Goal: Task Accomplishment & Management: Use online tool/utility

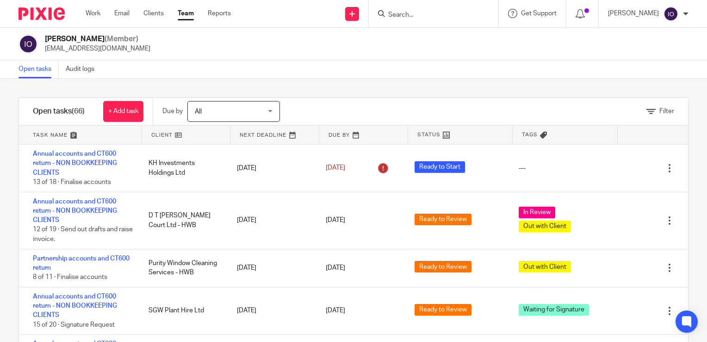
click at [414, 15] on input "Search" at bounding box center [429, 15] width 83 height 8
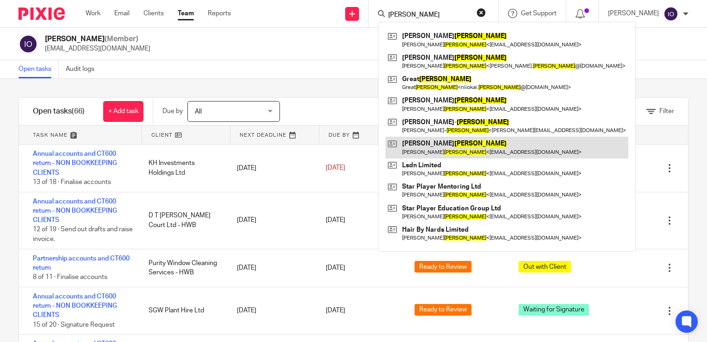
type input "evans"
click at [433, 143] on link at bounding box center [507, 147] width 243 height 21
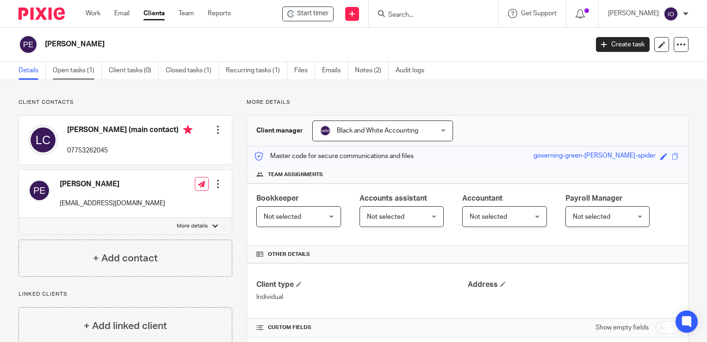
click at [70, 69] on link "Open tasks (1)" at bounding box center [77, 71] width 49 height 18
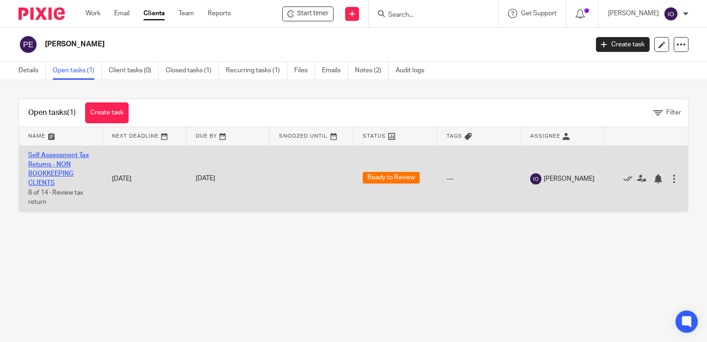
click at [53, 156] on link "Self Assessment Tax Returns - NON BOOKKEEPING CLIENTS" at bounding box center [58, 169] width 61 height 35
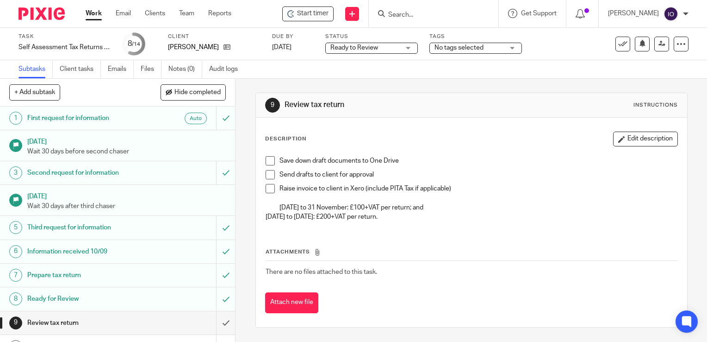
scroll to position [110, 0]
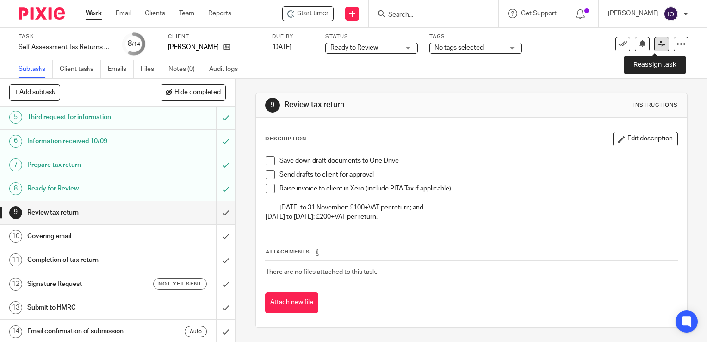
click at [655, 42] on link at bounding box center [662, 44] width 15 height 15
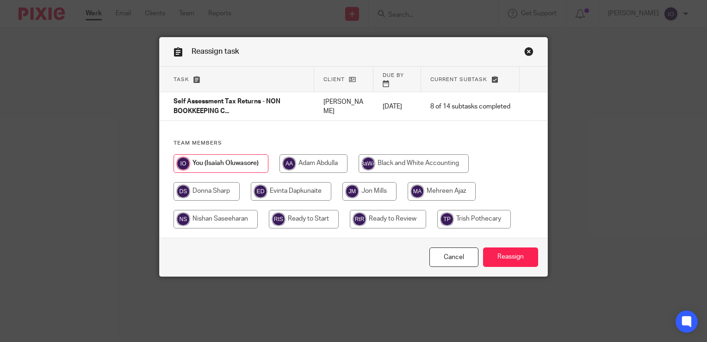
click at [558, 57] on div "Reassign task Task Client Due by Current subtask Self Assessment Tax Returns - …" at bounding box center [353, 171] width 707 height 342
click at [457, 252] on link "Cancel" at bounding box center [454, 257] width 49 height 20
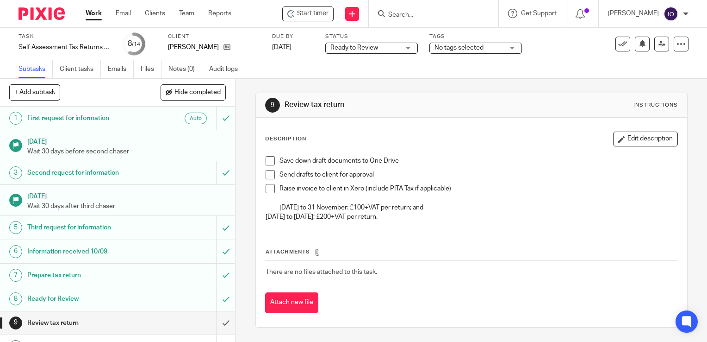
drag, startPoint x: 266, startPoint y: 158, endPoint x: 273, endPoint y: 177, distance: 19.6
click at [267, 158] on span at bounding box center [270, 160] width 9 height 9
click at [272, 177] on li "Send drafts to client for approval" at bounding box center [472, 177] width 412 height 14
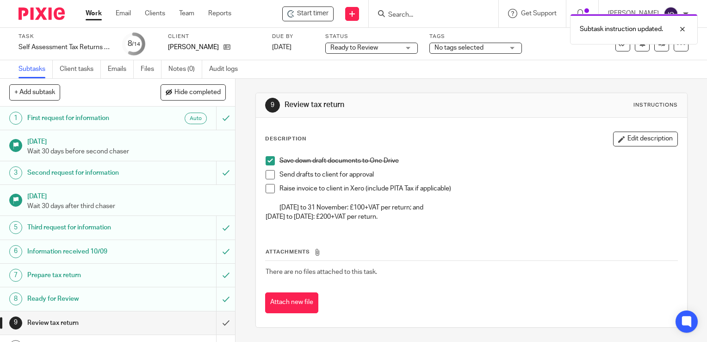
click at [261, 177] on div "Save down draft documents to One Drive Send drafts to client for approval Raise…" at bounding box center [471, 189] width 421 height 77
drag, startPoint x: 265, startPoint y: 177, endPoint x: 265, endPoint y: 187, distance: 9.7
click at [266, 178] on span at bounding box center [270, 174] width 9 height 9
click at [267, 188] on span at bounding box center [270, 188] width 9 height 9
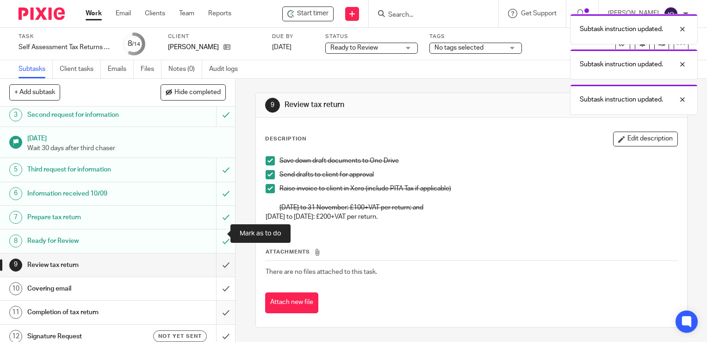
scroll to position [110, 0]
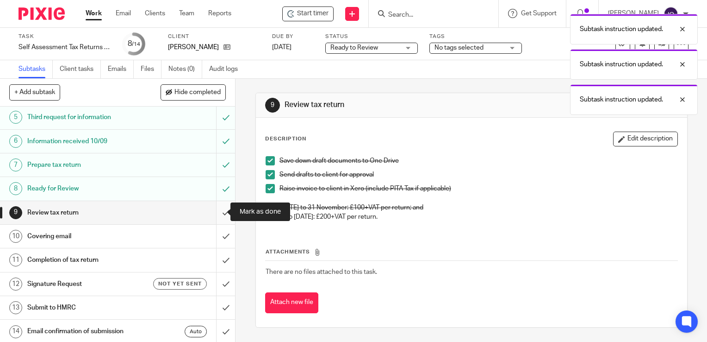
click at [213, 212] on input "submit" at bounding box center [117, 212] width 235 height 23
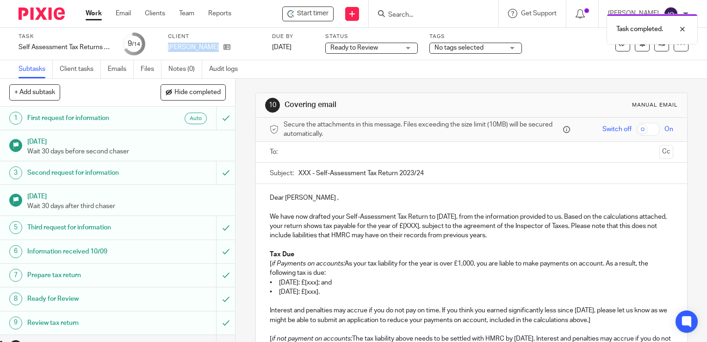
drag, startPoint x: 0, startPoint y: 0, endPoint x: 178, endPoint y: 51, distance: 184.9
click at [178, 51] on p "[PERSON_NAME]" at bounding box center [193, 47] width 51 height 9
click at [176, 59] on div "Task Self Assessment Tax Returns - NON BOOKKEEPING CLIENTS Save Self Assessment…" at bounding box center [353, 44] width 707 height 32
click at [176, 47] on p "[PERSON_NAME]" at bounding box center [193, 47] width 51 height 9
click at [176, 46] on p "[PERSON_NAME]" at bounding box center [193, 47] width 51 height 9
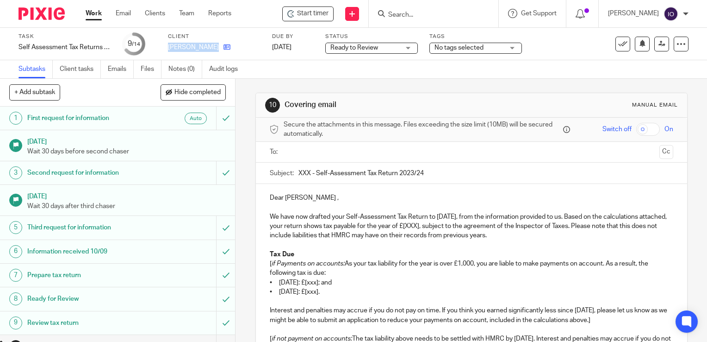
drag, startPoint x: 169, startPoint y: 45, endPoint x: 208, endPoint y: 47, distance: 39.8
click at [208, 47] on div "[PERSON_NAME]" at bounding box center [214, 47] width 93 height 9
copy div "[PERSON_NAME]"
drag, startPoint x: 307, startPoint y: 171, endPoint x: 295, endPoint y: 170, distance: 12.1
click at [299, 170] on input "XXX - Self-Assessment Tax Return 2023/24" at bounding box center [486, 173] width 375 height 21
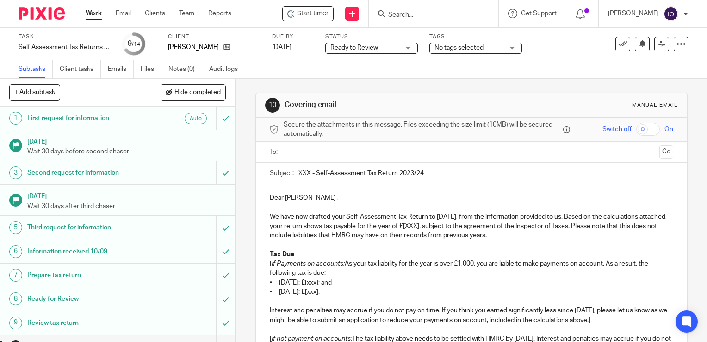
paste input "[PERSON_NAME]"
drag, startPoint x: 436, startPoint y: 173, endPoint x: 491, endPoint y: 176, distance: 55.7
click at [491, 176] on input "Philip A Evans - Self-Assessment Tax Return 2023/24" at bounding box center [486, 173] width 375 height 21
type input "Philip A Evans - Self-Assessment Tax Return 2024/25"
drag, startPoint x: 446, startPoint y: 227, endPoint x: 435, endPoint y: 227, distance: 11.1
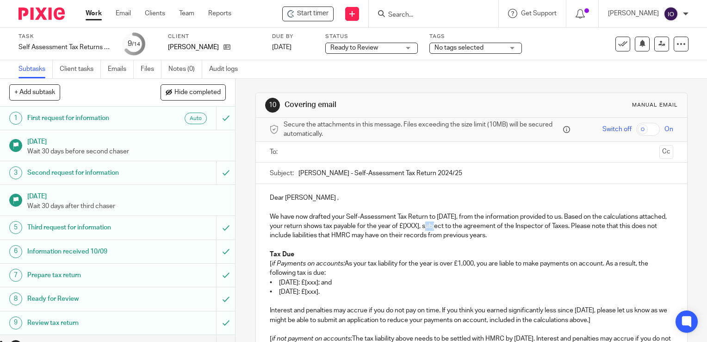
click at [435, 227] on p "We have now drafted your Self-Assessment Tax Return to 5 April 2025, from the i…" at bounding box center [472, 226] width 404 height 28
click at [350, 227] on p "We have now drafted your Self-Assessment Tax Return to 5 April 2025, from the i…" at bounding box center [472, 226] width 404 height 28
click at [454, 226] on p "We have now drafted your Self-Assessment Tax Return to 5 April 2025, from the i…" at bounding box center [472, 226] width 404 height 28
drag, startPoint x: 456, startPoint y: 227, endPoint x: 390, endPoint y: 223, distance: 65.8
click at [390, 223] on p "We have now drafted your Self-Assessment Tax Return to 5 April 2025, from the i…" at bounding box center [472, 226] width 404 height 28
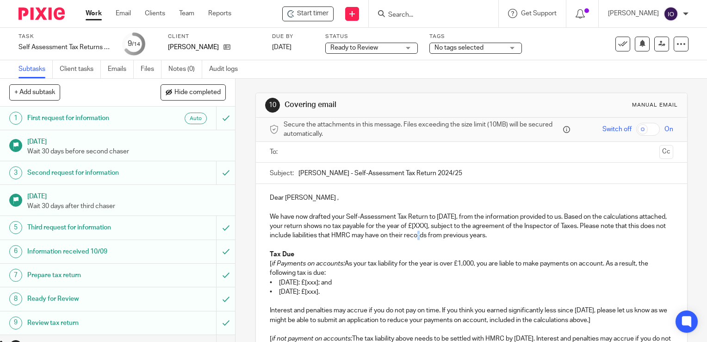
drag, startPoint x: 439, startPoint y: 232, endPoint x: 444, endPoint y: 228, distance: 6.9
click at [439, 232] on p "We have now drafted your Self-Assessment Tax Return to 5 April 2025, from the i…" at bounding box center [472, 226] width 404 height 28
click at [452, 225] on p "We have now drafted your Self-Assessment Tax Return to 5 April 2025, from the i…" at bounding box center [472, 226] width 404 height 28
drag, startPoint x: 456, startPoint y: 227, endPoint x: 426, endPoint y: 224, distance: 30.3
click at [426, 224] on p "We have now drafted your Self-Assessment Tax Return to 5 April 2025, from the i…" at bounding box center [472, 226] width 404 height 28
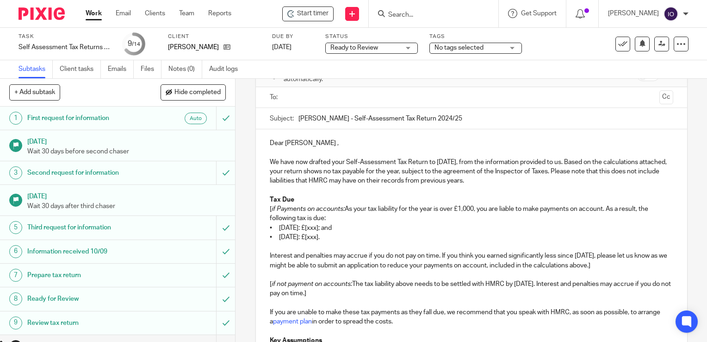
scroll to position [139, 0]
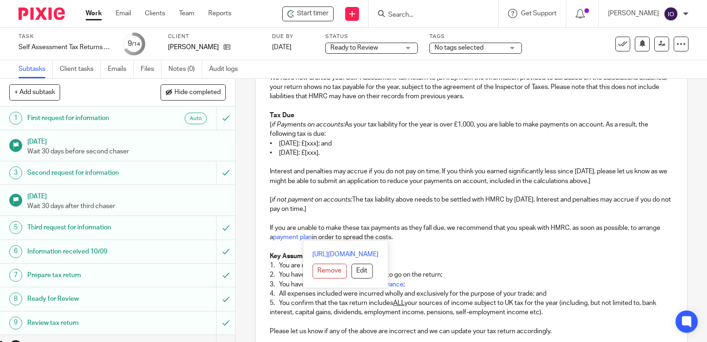
drag, startPoint x: 266, startPoint y: 122, endPoint x: 512, endPoint y: 234, distance: 270.2
click at [512, 234] on div "Dear Lorraine , We have now drafted your Self-Assessment Tax Return to 5 April …" at bounding box center [472, 273] width 432 height 457
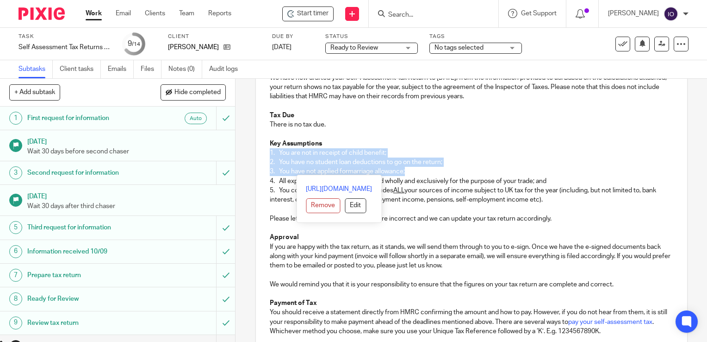
drag, startPoint x: 265, startPoint y: 150, endPoint x: 632, endPoint y: 124, distance: 368.1
click at [562, 169] on div "Dear Lorraine , We have now drafted your Self-Assessment Tax Return to 5 April …" at bounding box center [472, 217] width 432 height 344
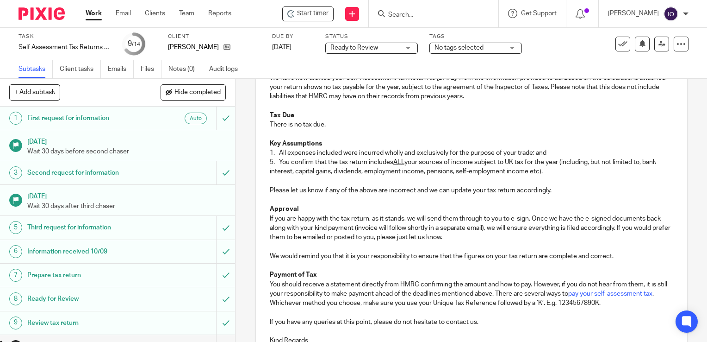
click at [270, 159] on p "5. You confirm that the tax return includes ALL your sources of income subject …" at bounding box center [472, 166] width 404 height 19
click at [270, 161] on p "5. You confirm that the tax return includes ALL your sources of income subject …" at bounding box center [472, 166] width 404 height 19
click at [295, 208] on p "Approval" at bounding box center [472, 208] width 404 height 9
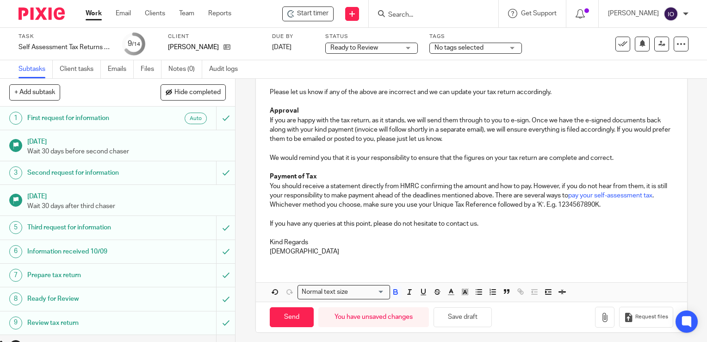
scroll to position [240, 0]
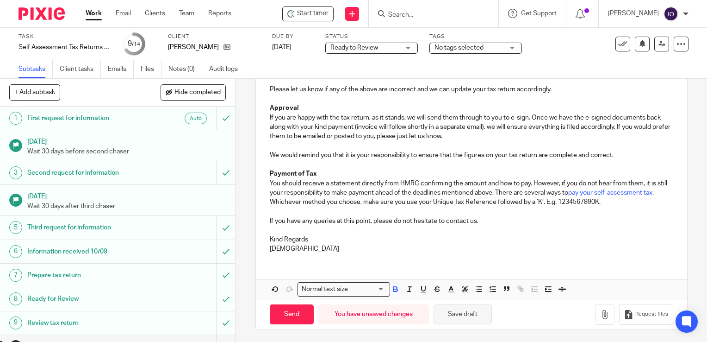
click at [457, 318] on button "Save draft" at bounding box center [463, 314] width 58 height 20
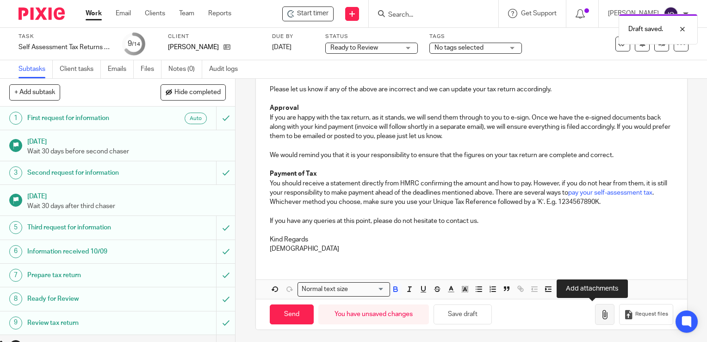
click at [595, 313] on button "button" at bounding box center [604, 314] width 19 height 21
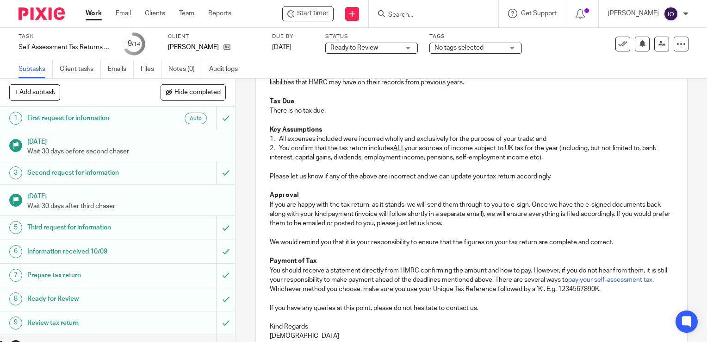
scroll to position [0, 0]
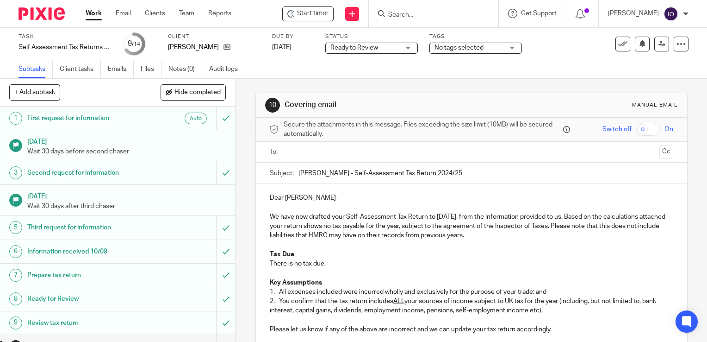
click at [301, 148] on input "text" at bounding box center [471, 152] width 369 height 11
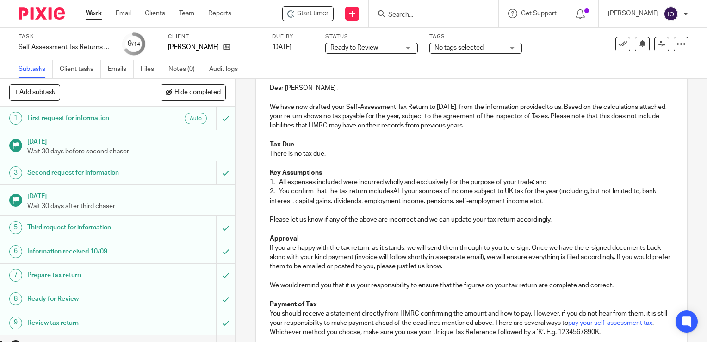
scroll to position [322, 0]
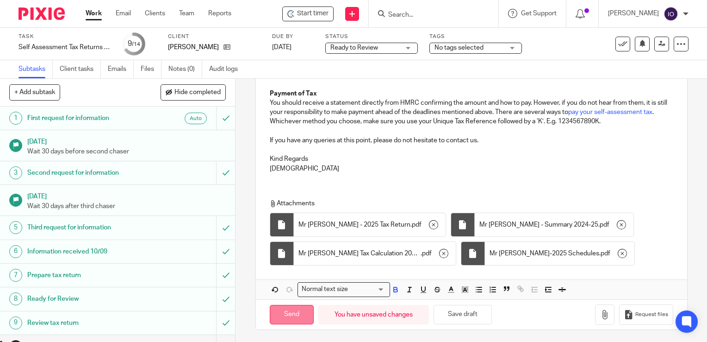
click at [290, 313] on input "Send" at bounding box center [292, 315] width 44 height 20
type input "Sent"
